Goal: Consume media (video, audio): Consume media (video, audio)

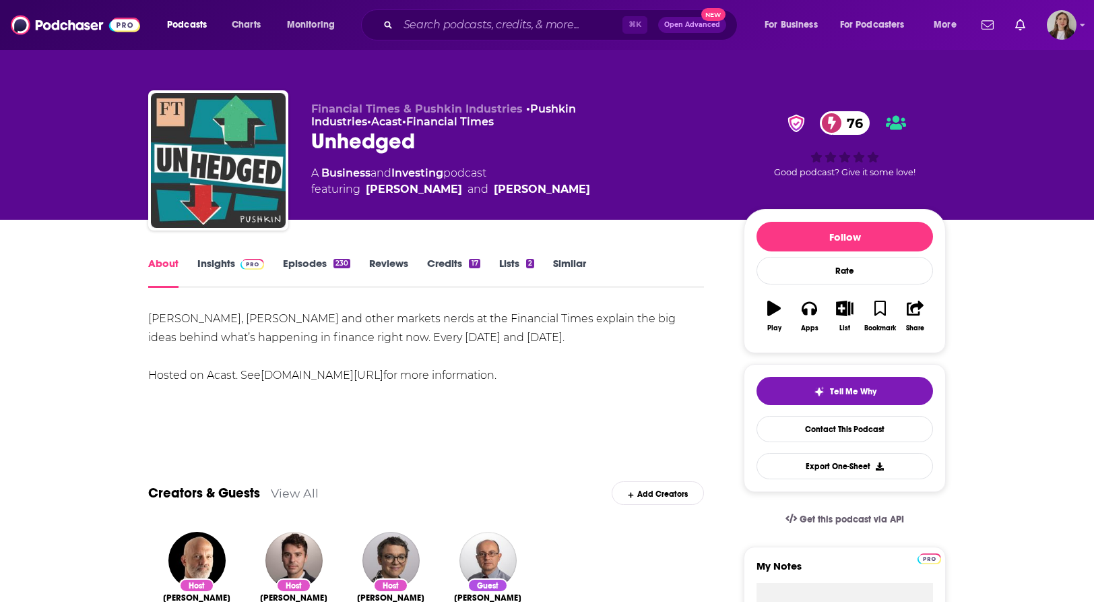
click at [307, 268] on link "Episodes 230" at bounding box center [316, 272] width 67 height 31
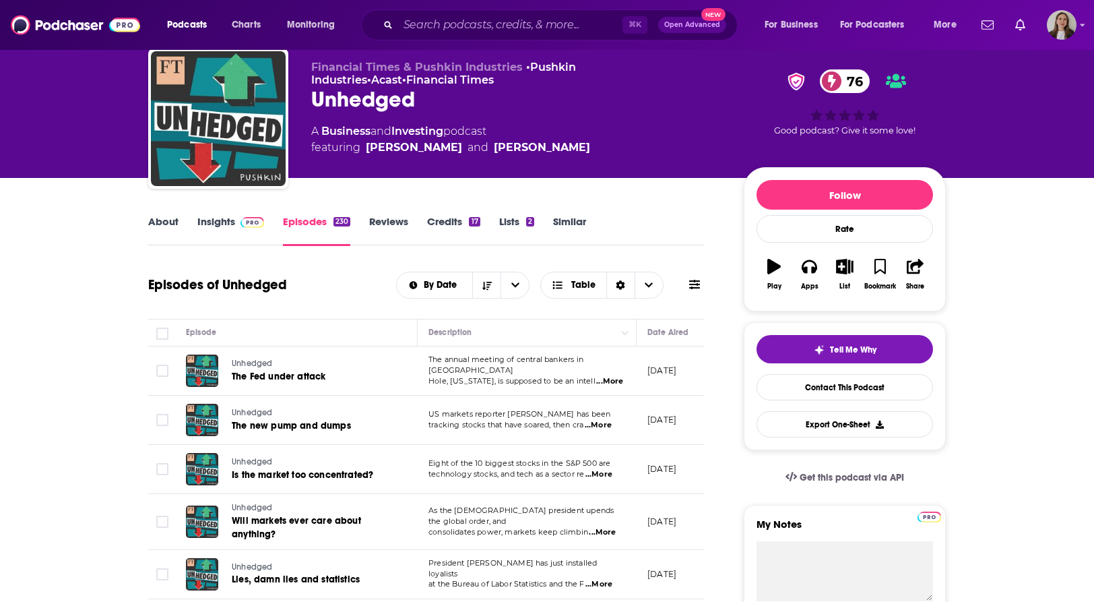
scroll to position [43, 0]
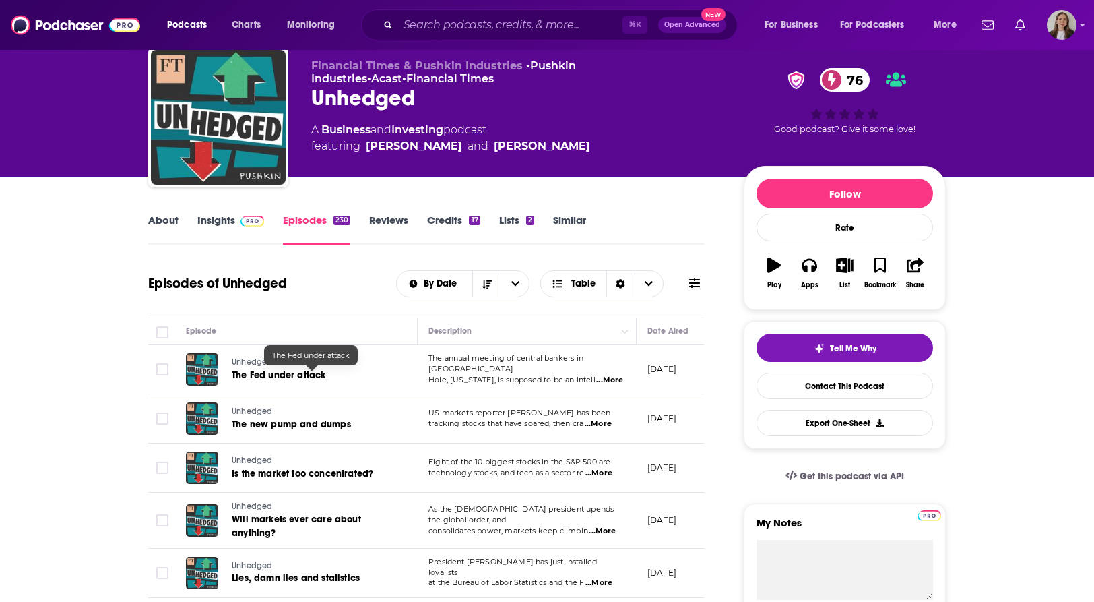
click at [262, 373] on span "The Fed under attack" at bounding box center [279, 374] width 94 height 11
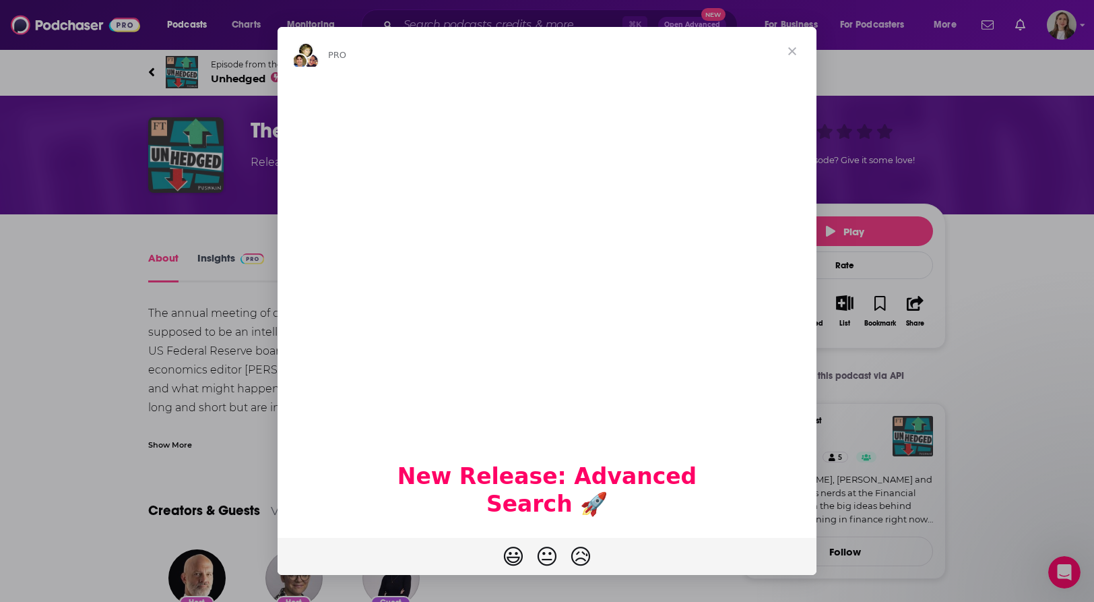
click at [793, 52] on span "Close" at bounding box center [792, 51] width 49 height 49
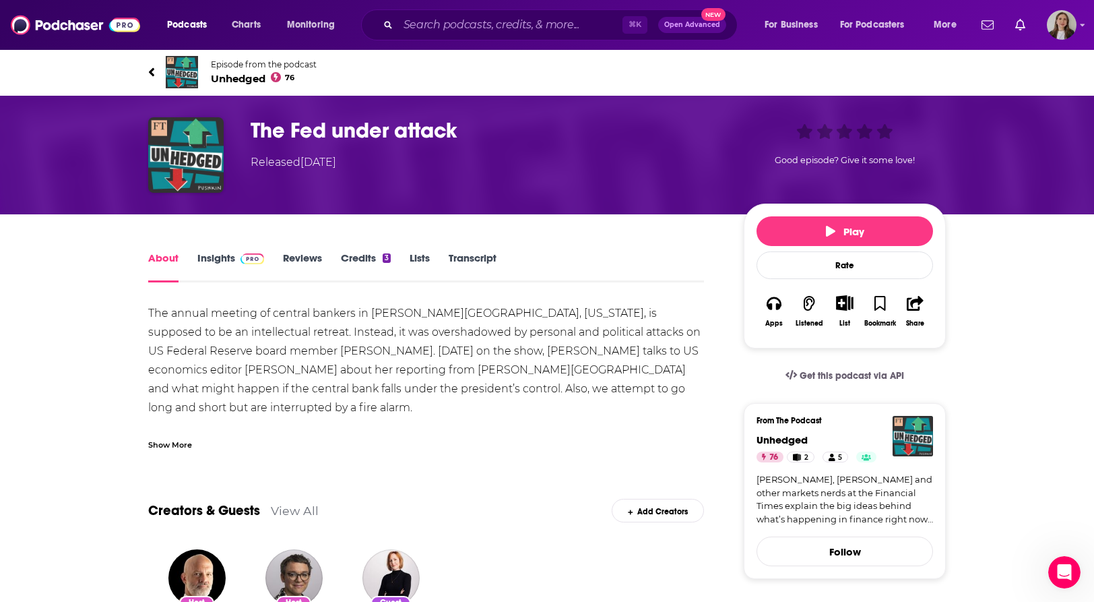
click at [468, 355] on div "The annual meeting of central bankers in [PERSON_NAME][GEOGRAPHIC_DATA], [US_ST…" at bounding box center [426, 417] width 556 height 226
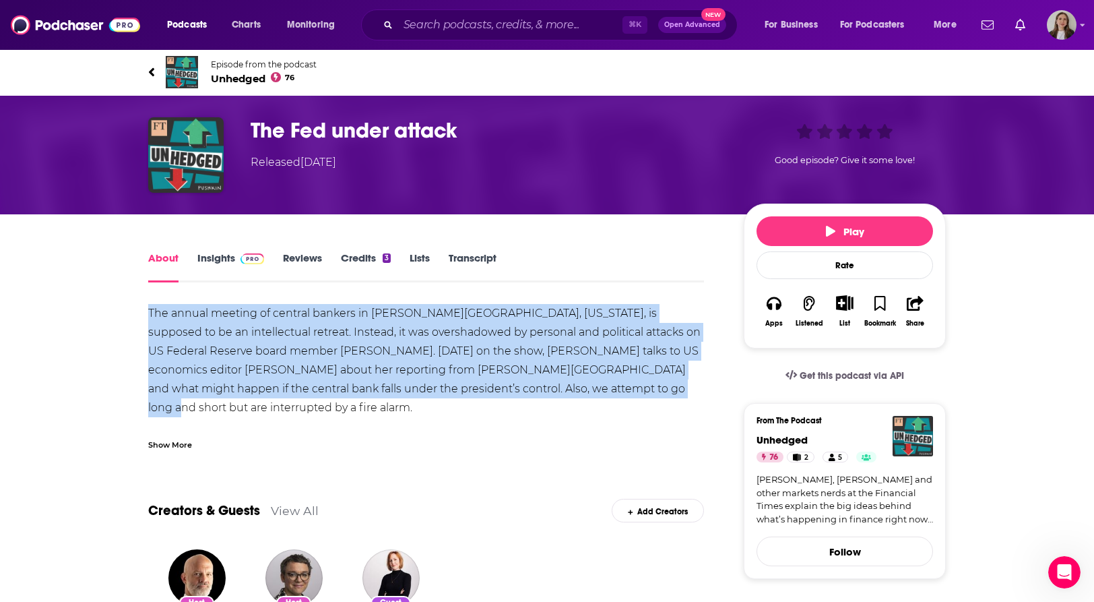
drag, startPoint x: 611, startPoint y: 391, endPoint x: 108, endPoint y: 311, distance: 509.8
